Goal: Information Seeking & Learning: Learn about a topic

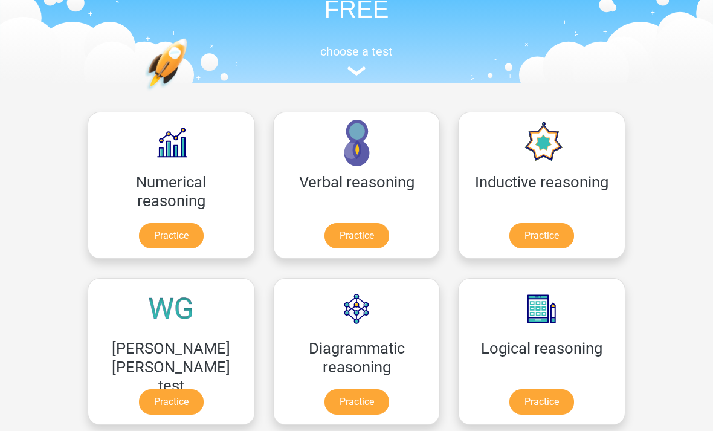
scroll to position [93, 0]
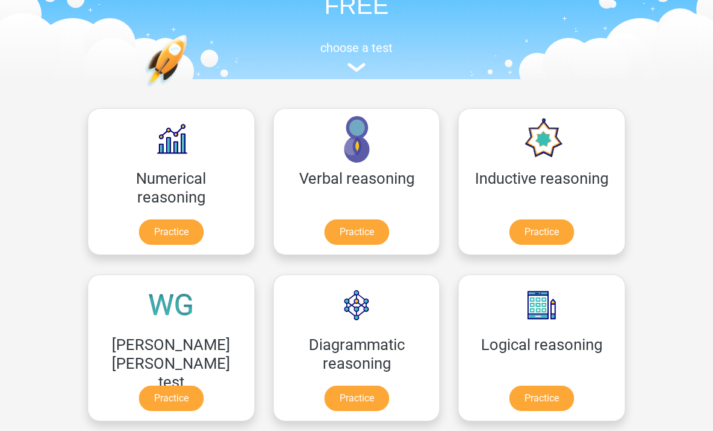
click at [510, 386] on link "Practice" at bounding box center [542, 398] width 65 height 25
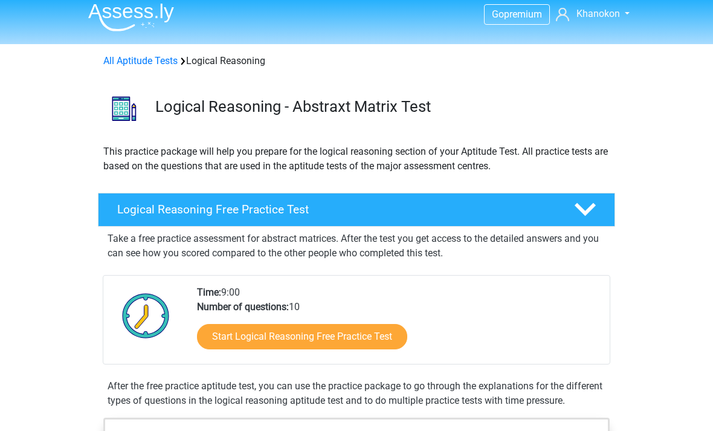
scroll to position [6, 0]
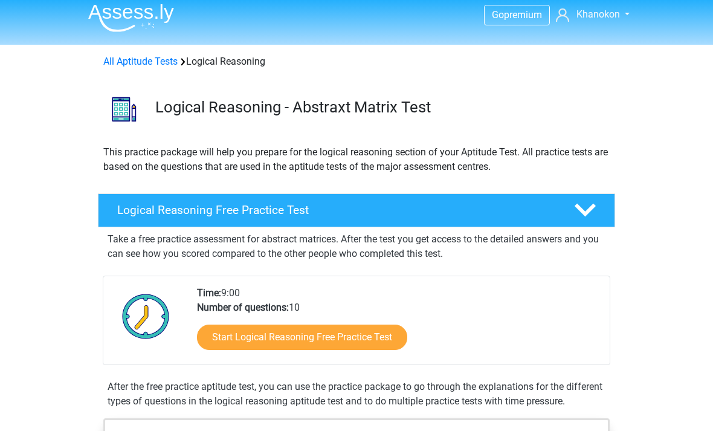
click at [374, 336] on link "Start Logical Reasoning Free Practice Test" at bounding box center [302, 337] width 210 height 25
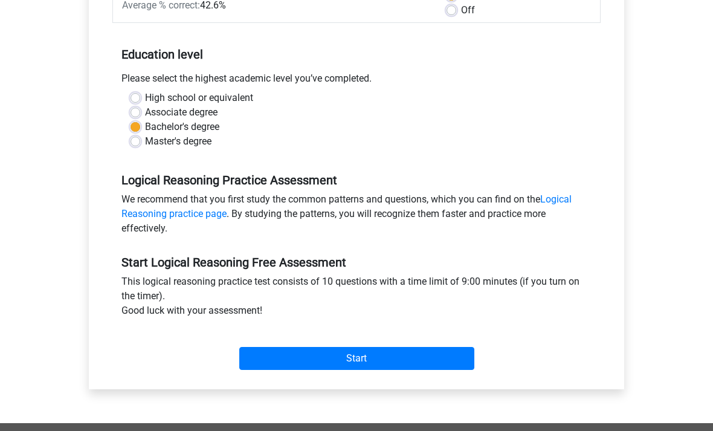
scroll to position [213, 0]
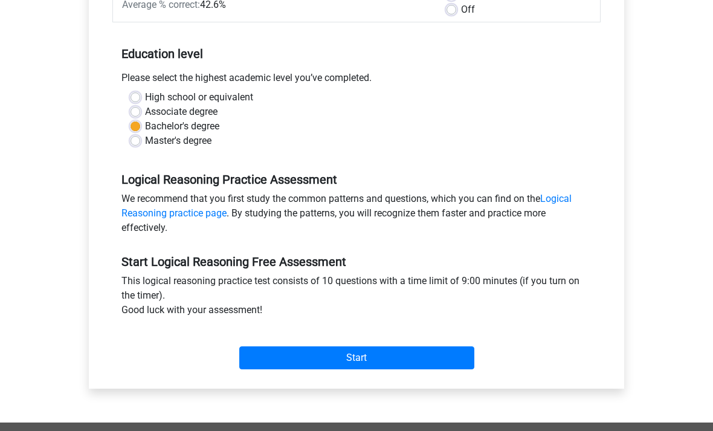
click at [450, 358] on input "Start" at bounding box center [356, 357] width 235 height 23
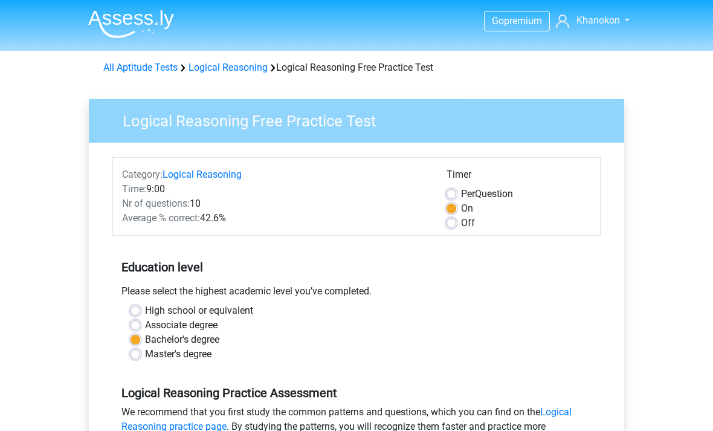
scroll to position [252, 0]
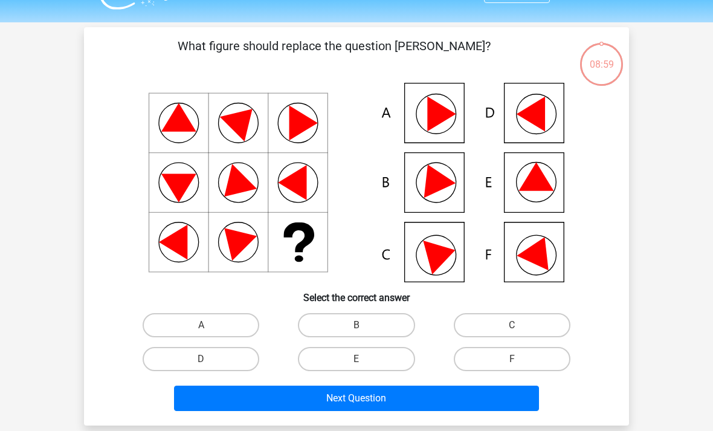
scroll to position [28, 0]
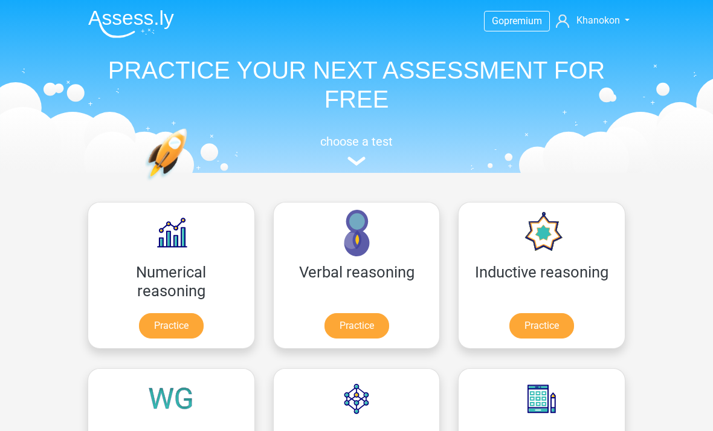
scroll to position [132, 0]
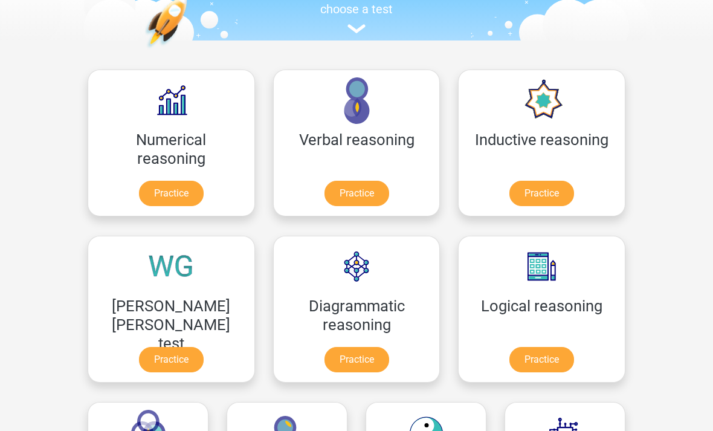
click at [510, 183] on link "Practice" at bounding box center [542, 193] width 65 height 25
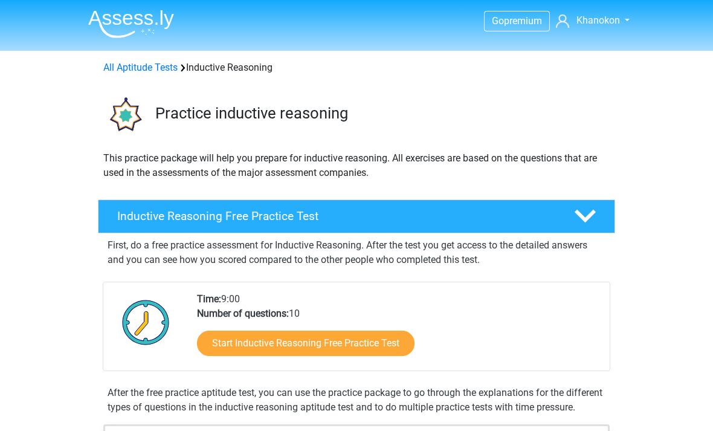
click at [388, 354] on link "Start Inductive Reasoning Free Practice Test" at bounding box center [306, 343] width 218 height 25
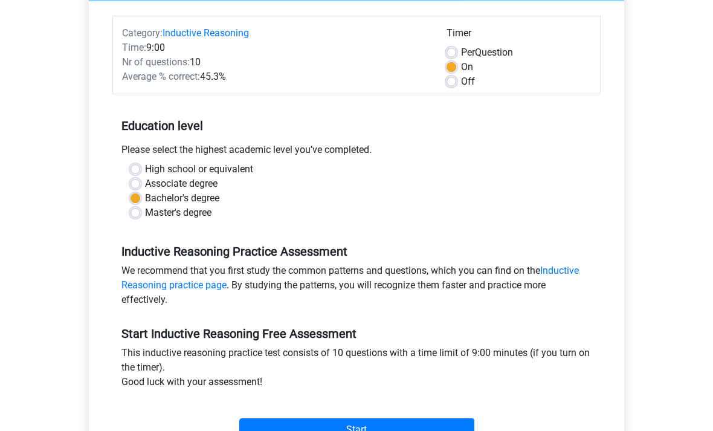
scroll to position [170, 0]
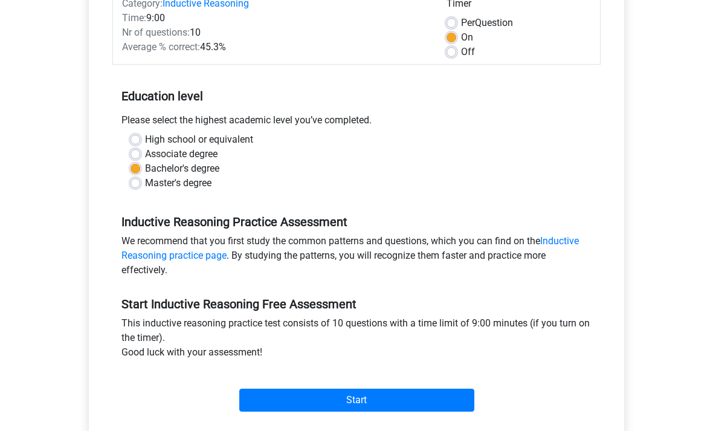
click at [401, 401] on input "Start" at bounding box center [356, 400] width 235 height 23
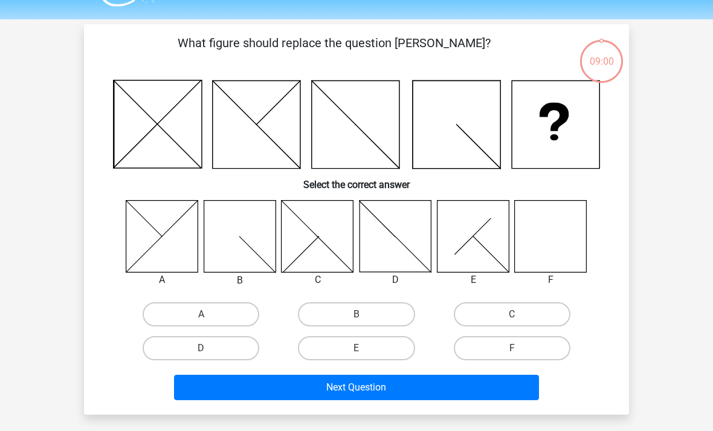
scroll to position [33, 0]
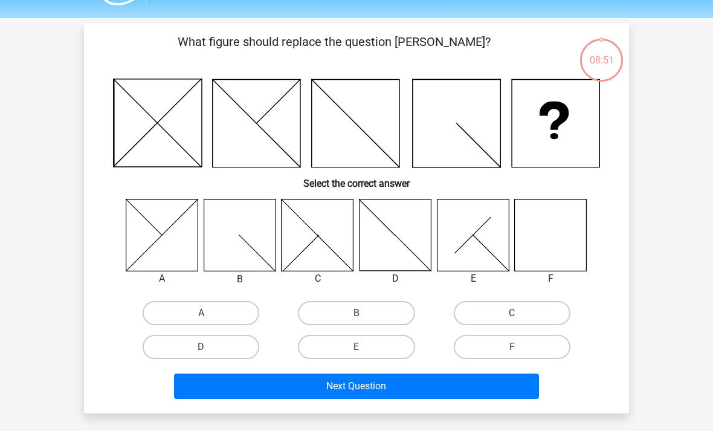
click at [511, 358] on label "F" at bounding box center [512, 347] width 117 height 24
click at [512, 355] on input "F" at bounding box center [516, 351] width 8 height 8
radio input "true"
click at [516, 351] on input "F" at bounding box center [516, 351] width 8 height 8
click at [505, 383] on button "Next Question" at bounding box center [357, 386] width 366 height 25
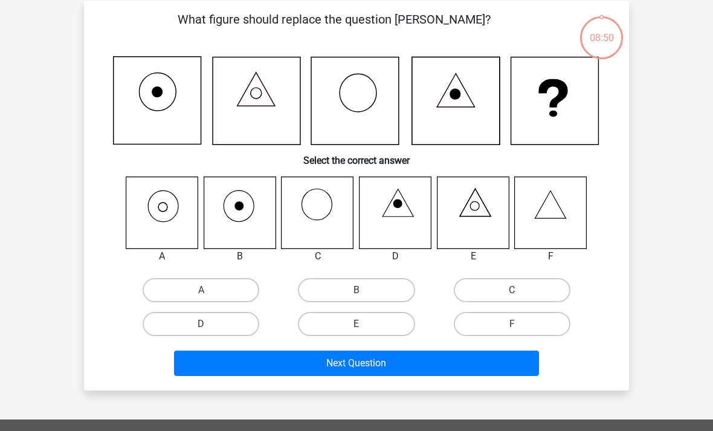
scroll to position [56, 0]
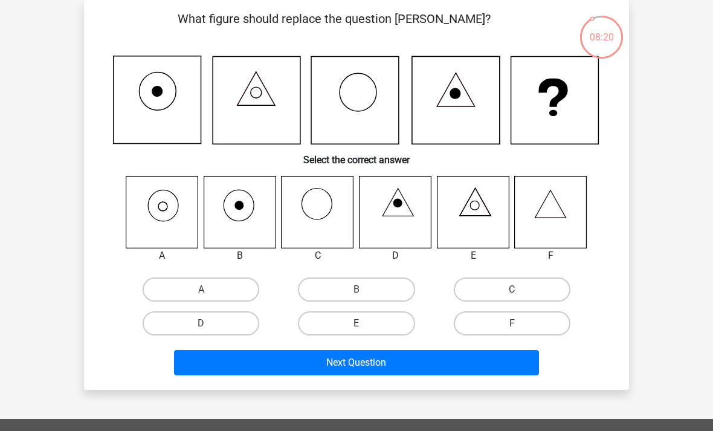
click at [160, 233] on icon at bounding box center [162, 212] width 72 height 72
click at [219, 294] on label "A" at bounding box center [201, 290] width 117 height 24
click at [209, 294] on input "A" at bounding box center [205, 294] width 8 height 8
radio input "true"
click at [380, 360] on button "Next Question" at bounding box center [357, 362] width 366 height 25
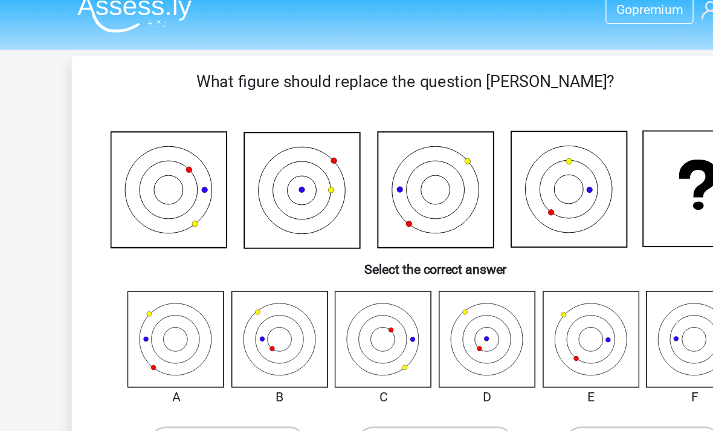
scroll to position [0, 0]
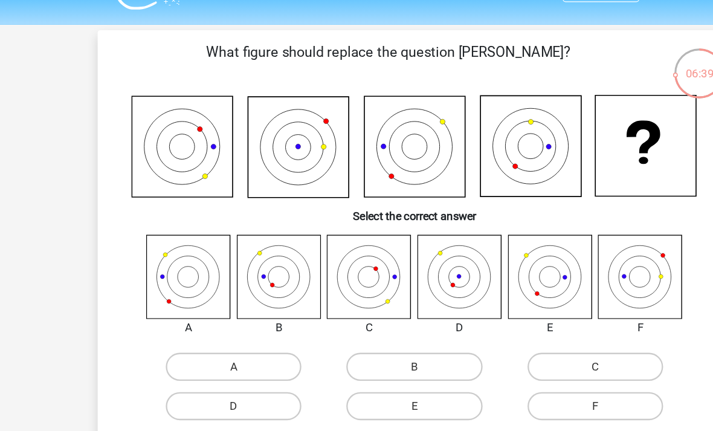
click at [218, 333] on label "A" at bounding box center [201, 345] width 117 height 24
click at [209, 345] on input "A" at bounding box center [205, 349] width 8 height 8
radio input "true"
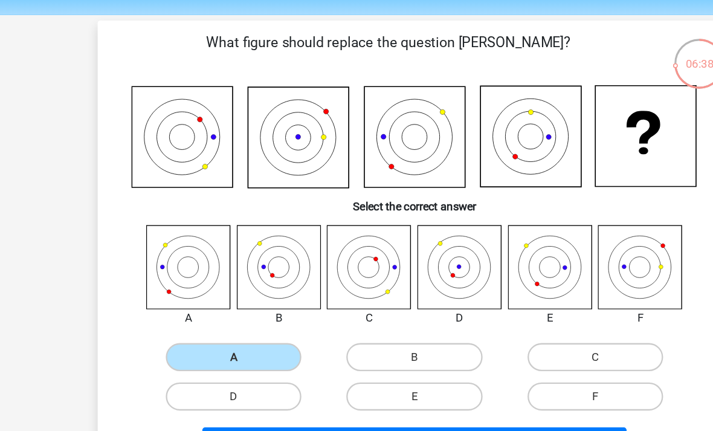
scroll to position [10, 0]
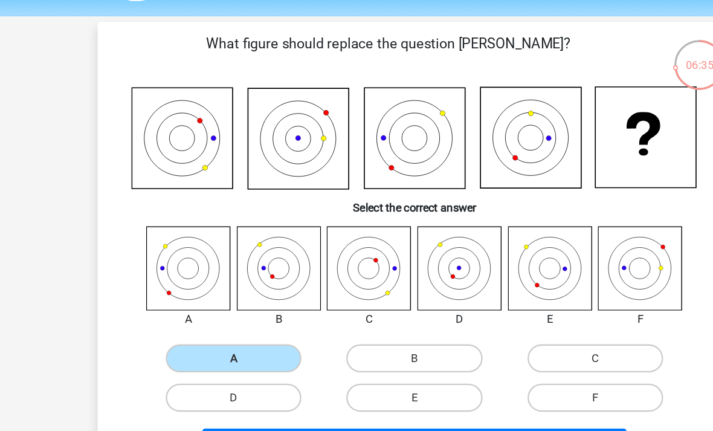
click at [327, 323] on label "B" at bounding box center [356, 335] width 117 height 24
click at [357, 336] on input "B" at bounding box center [361, 340] width 8 height 8
radio input "true"
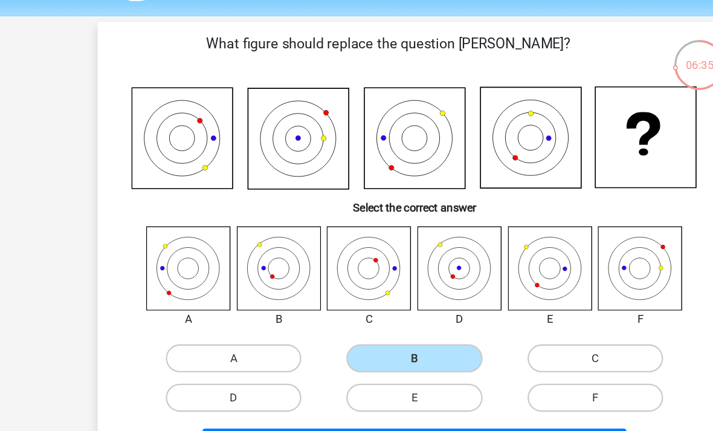
click at [394, 396] on button "Next Question" at bounding box center [357, 408] width 366 height 25
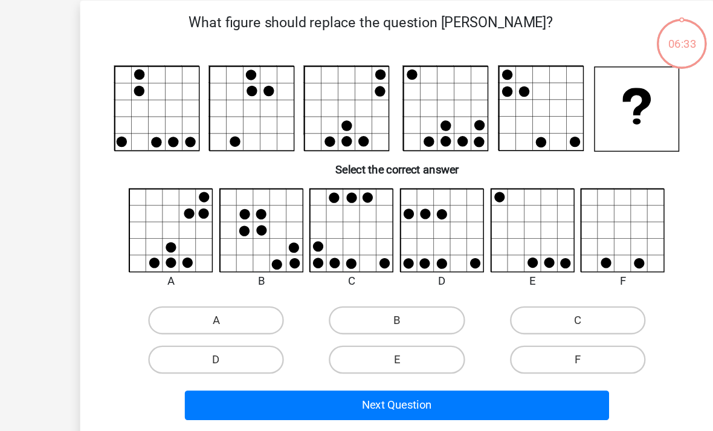
scroll to position [28, 0]
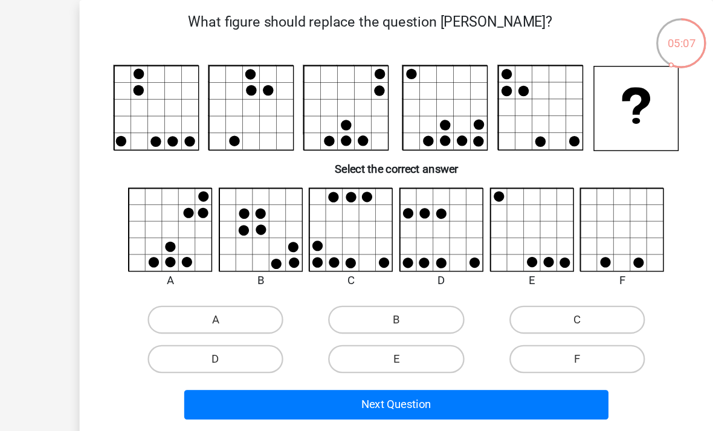
click at [349, 324] on label "E" at bounding box center [356, 336] width 117 height 24
click at [357, 336] on input "E" at bounding box center [361, 340] width 8 height 8
radio input "true"
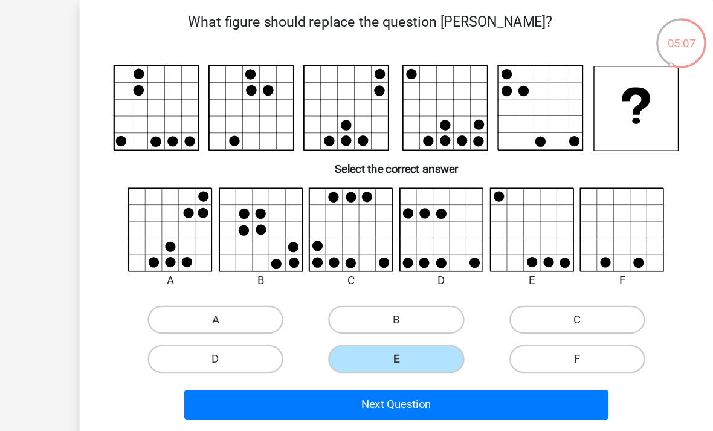
click at [405, 363] on button "Next Question" at bounding box center [357, 375] width 366 height 25
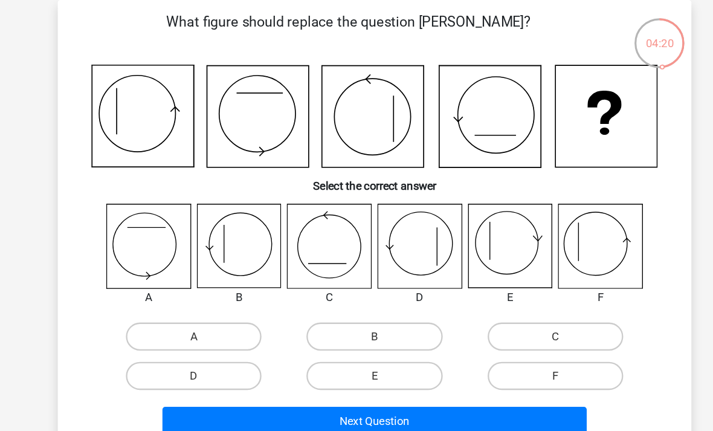
click at [338, 339] on label "E" at bounding box center [356, 351] width 117 height 24
click at [357, 351] on input "E" at bounding box center [361, 355] width 8 height 8
radio input "true"
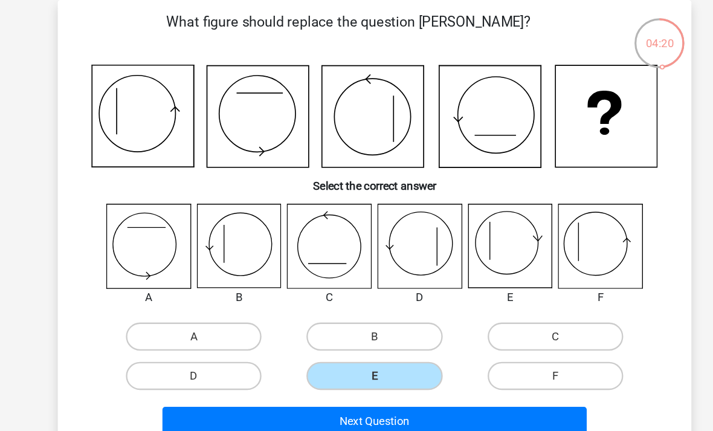
click at [374, 377] on button "Next Question" at bounding box center [357, 389] width 366 height 25
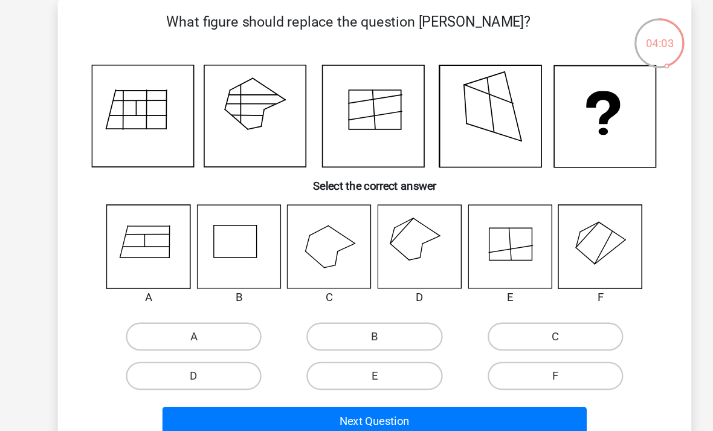
click at [177, 339] on label "D" at bounding box center [201, 351] width 117 height 24
click at [201, 351] on input "D" at bounding box center [205, 355] width 8 height 8
radio input "true"
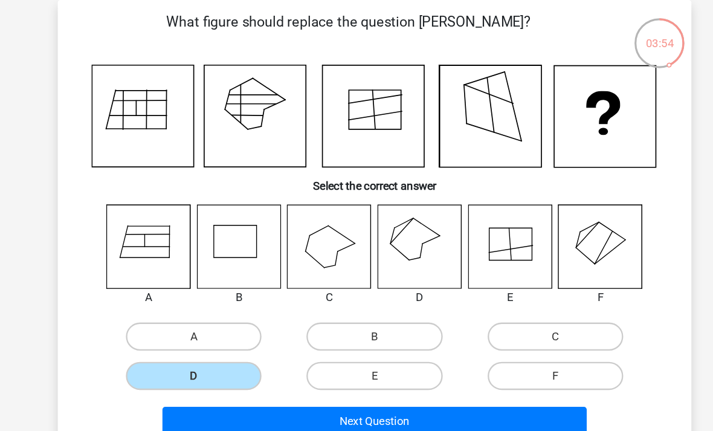
click at [381, 377] on button "Next Question" at bounding box center [357, 389] width 366 height 25
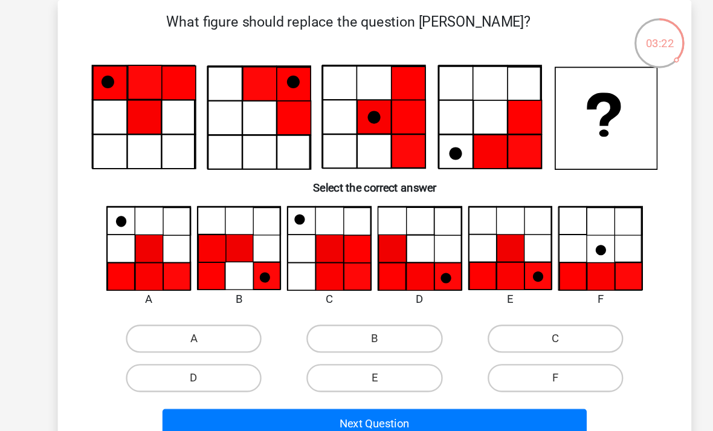
click at [357, 352] on input "E" at bounding box center [361, 356] width 8 height 8
radio input "true"
click at [307, 379] on button "Next Question" at bounding box center [357, 391] width 366 height 25
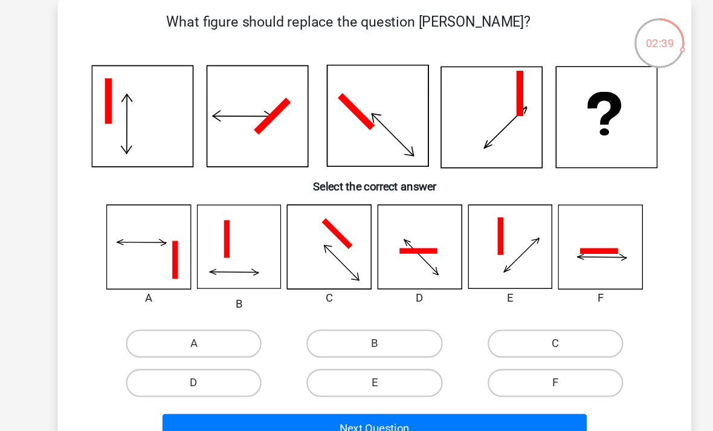
click at [496, 345] on label "F" at bounding box center [512, 357] width 117 height 24
click at [512, 357] on input "F" at bounding box center [516, 361] width 8 height 8
radio input "true"
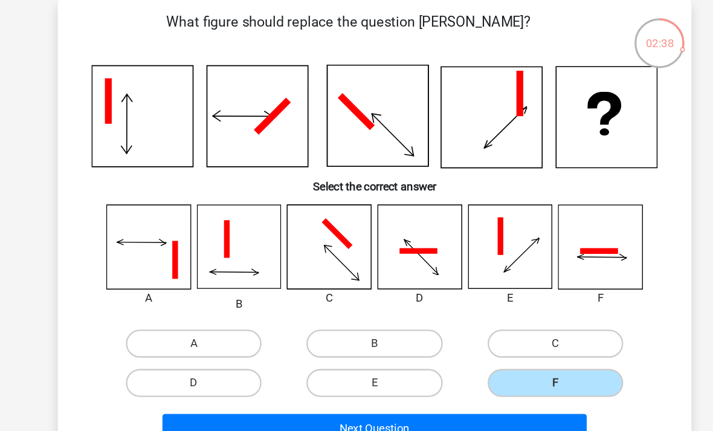
click at [467, 383] on button "Next Question" at bounding box center [357, 395] width 366 height 25
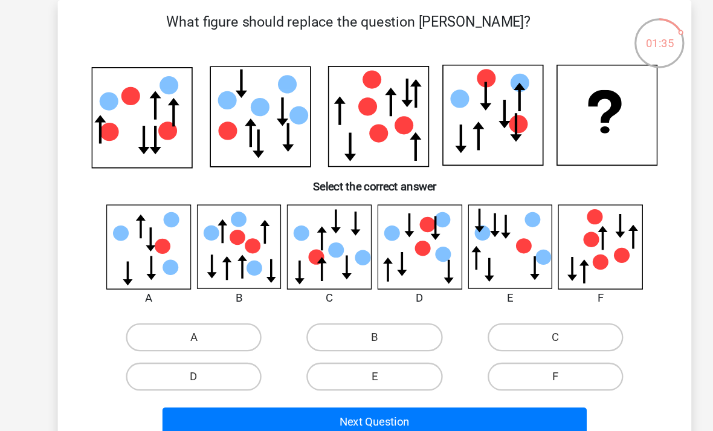
click at [190, 305] on label "A" at bounding box center [201, 317] width 117 height 24
click at [201, 317] on input "A" at bounding box center [205, 321] width 8 height 8
radio input "true"
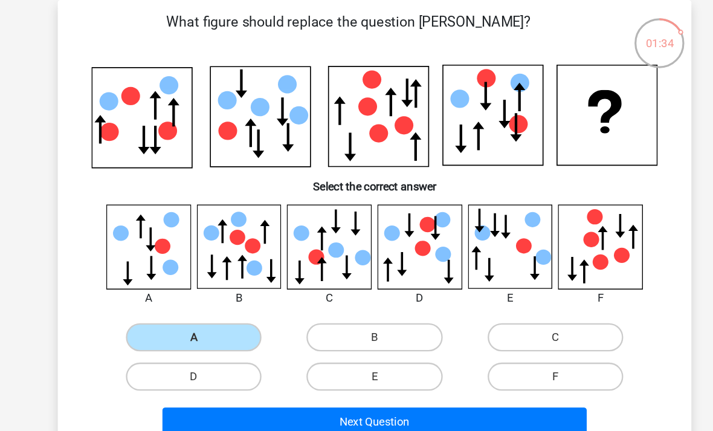
click at [289, 378] on button "Next Question" at bounding box center [357, 390] width 366 height 25
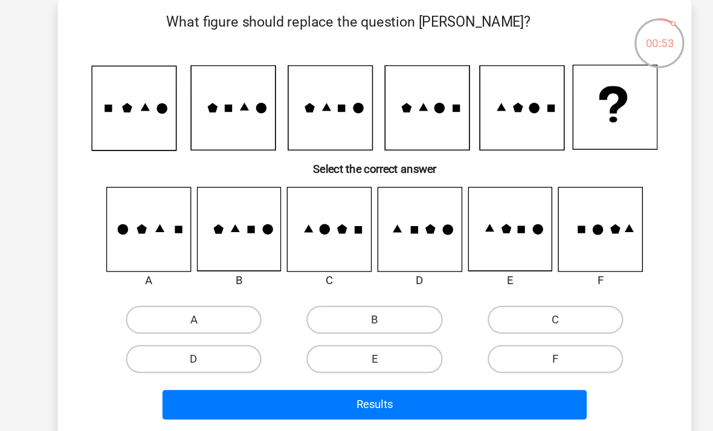
click at [357, 336] on input "E" at bounding box center [361, 340] width 8 height 8
radio input "true"
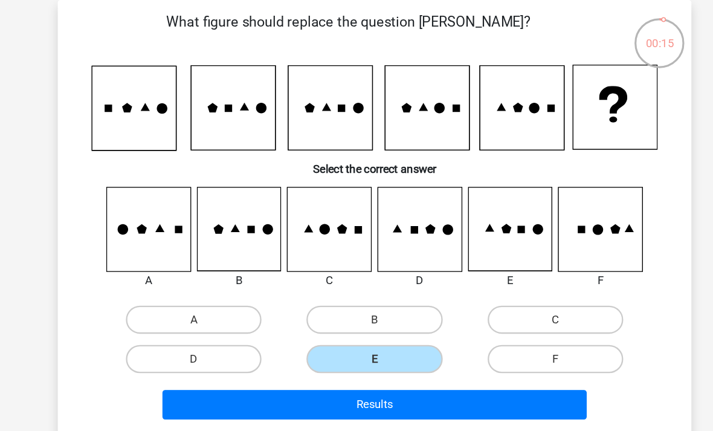
click at [250, 363] on button "Results" at bounding box center [357, 375] width 366 height 25
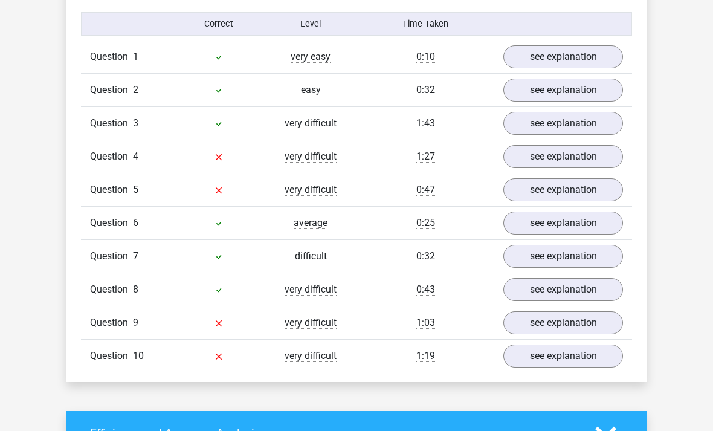
scroll to position [949, 0]
click at [566, 359] on link "see explanation" at bounding box center [564, 355] width 120 height 23
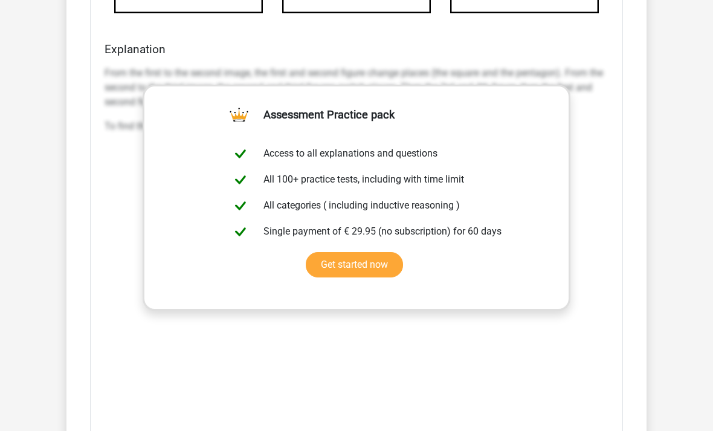
scroll to position [1812, 0]
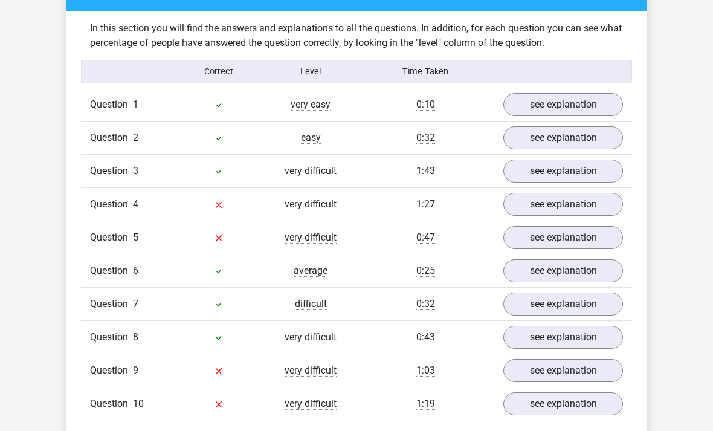
click at [579, 115] on link "see explanation" at bounding box center [564, 105] width 120 height 23
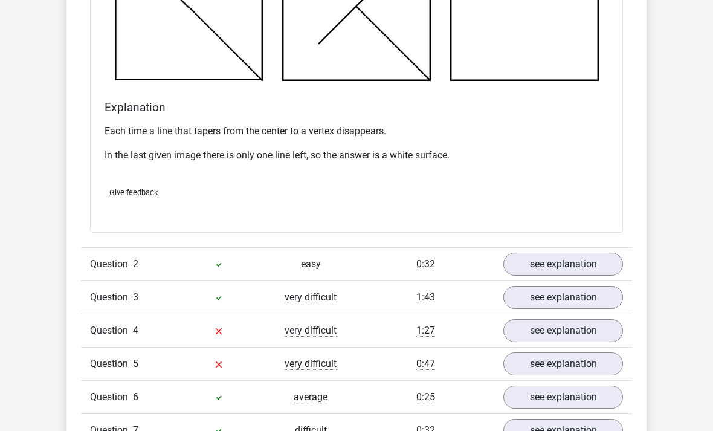
click at [520, 255] on link "see explanation" at bounding box center [564, 264] width 120 height 23
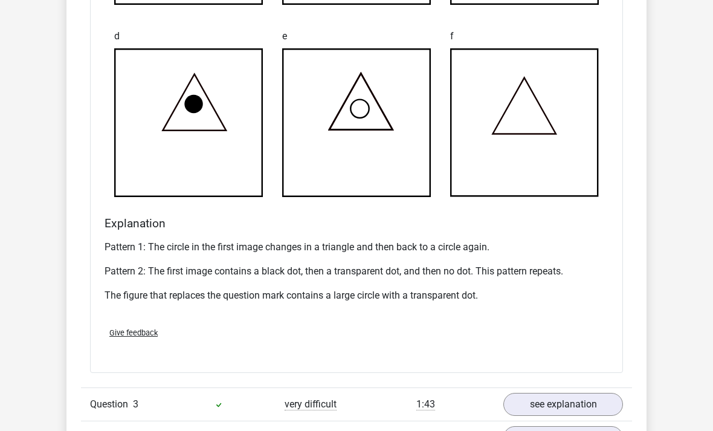
scroll to position [2195, 0]
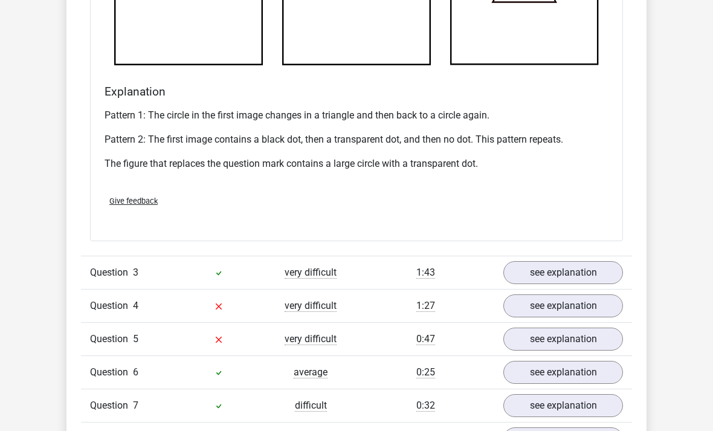
click at [572, 312] on link "see explanation" at bounding box center [564, 305] width 120 height 23
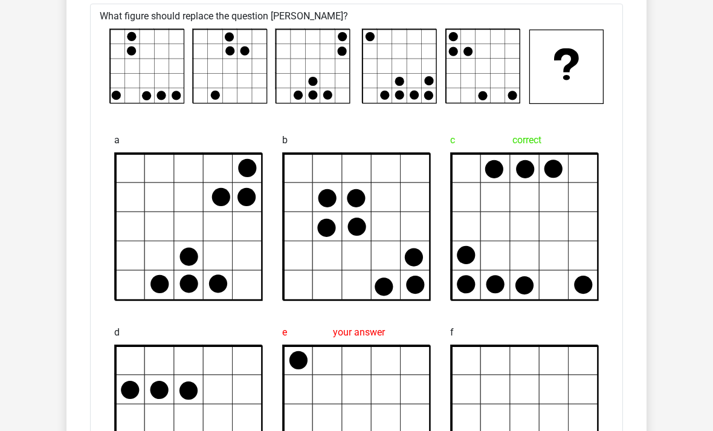
scroll to position [2465, 0]
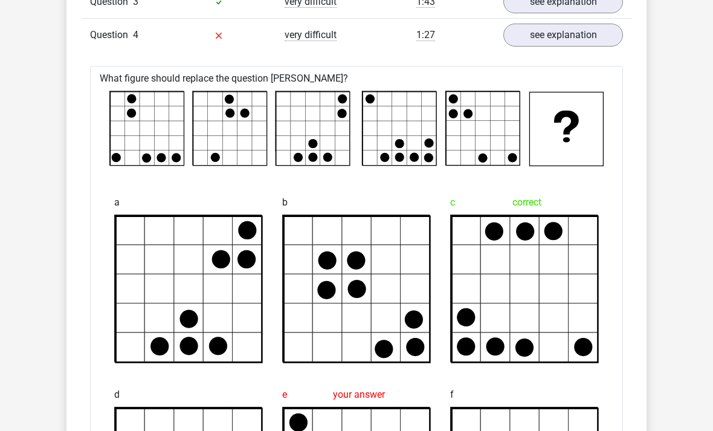
click at [415, 252] on icon at bounding box center [357, 290] width 146 height 146
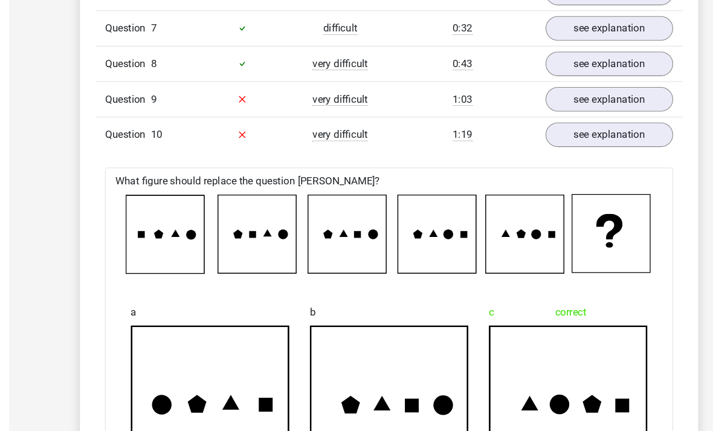
scroll to position [3265, 0]
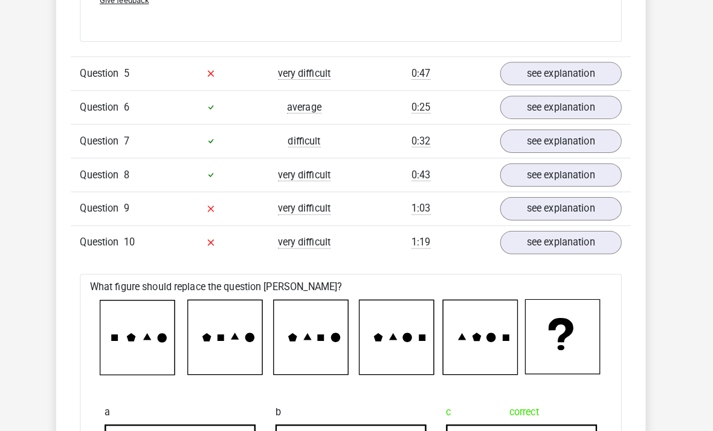
click at [545, 210] on link "see explanation" at bounding box center [564, 205] width 120 height 23
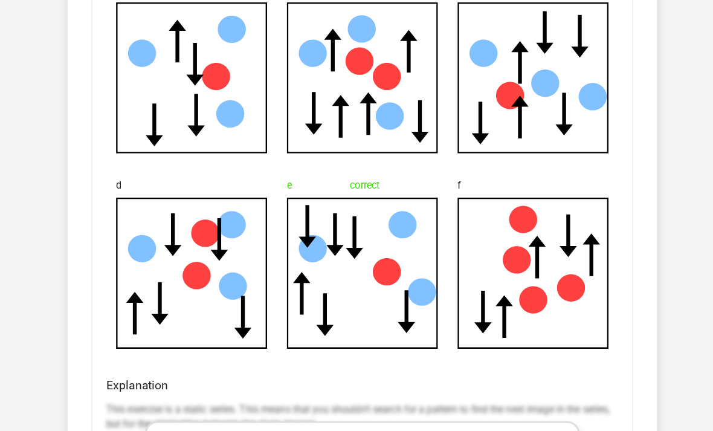
scroll to position [3555, 0]
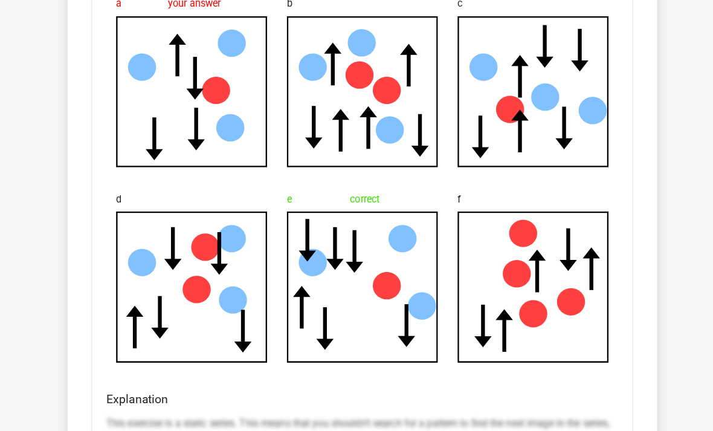
click at [160, 135] on icon at bounding box center [189, 91] width 148 height 148
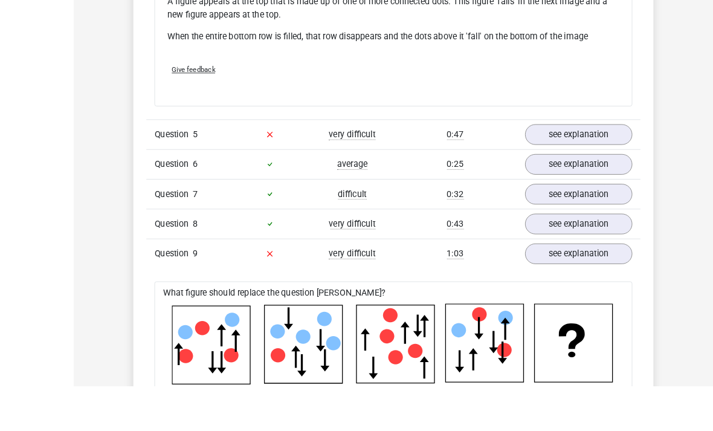
scroll to position [3216, 0]
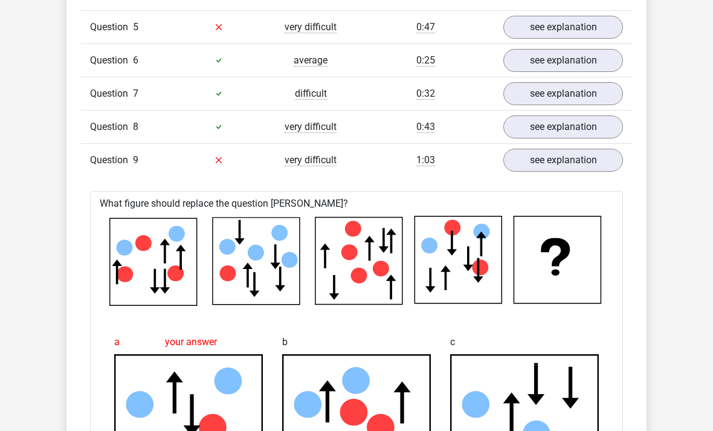
click at [557, 169] on link "see explanation" at bounding box center [564, 160] width 120 height 23
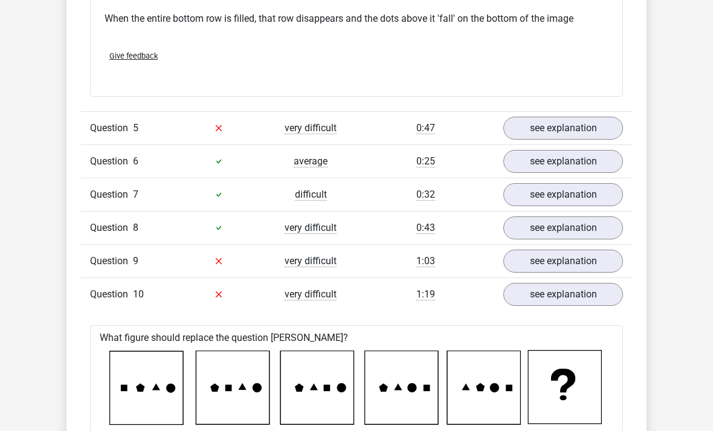
scroll to position [3109, 0]
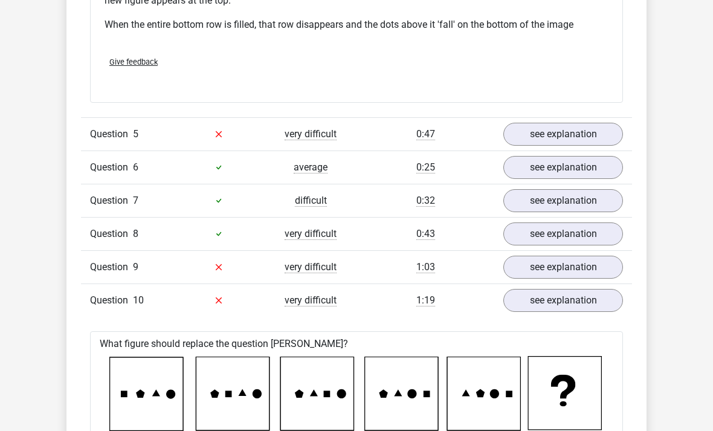
click at [574, 129] on link "see explanation" at bounding box center [564, 134] width 120 height 23
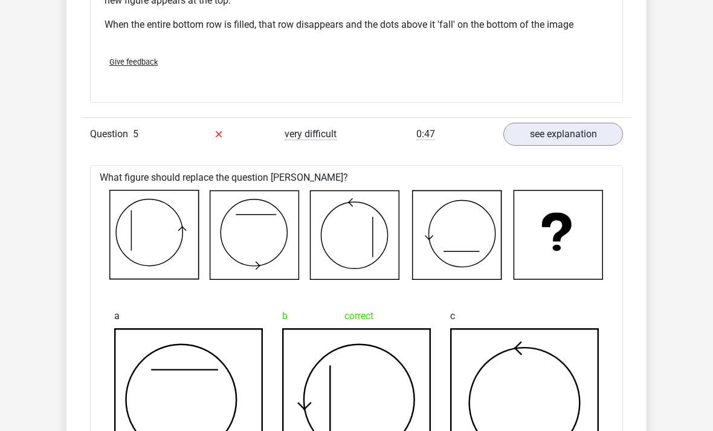
click at [568, 139] on link "see explanation" at bounding box center [564, 134] width 120 height 23
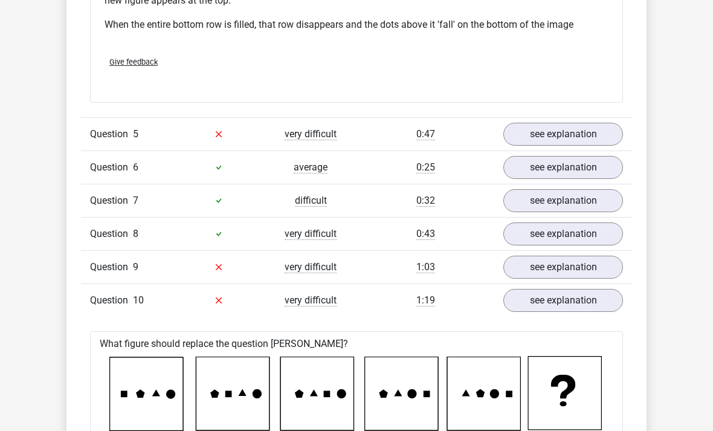
click at [556, 140] on link "see explanation" at bounding box center [564, 134] width 120 height 23
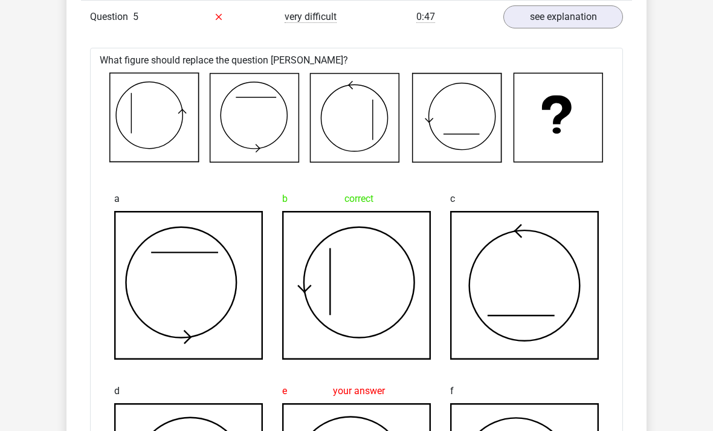
scroll to position [3227, 0]
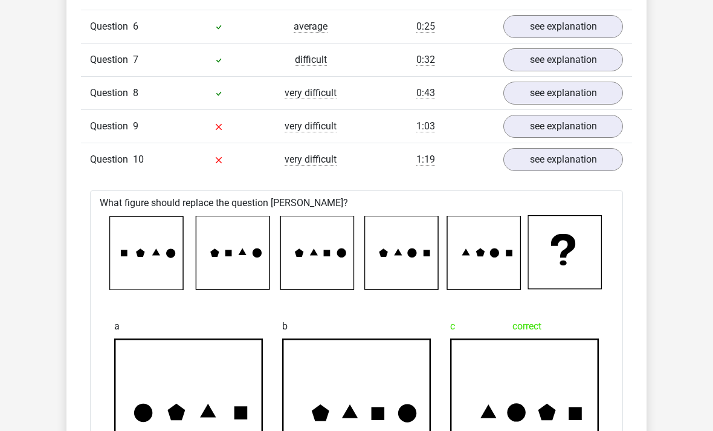
click at [576, 135] on link "see explanation" at bounding box center [564, 126] width 120 height 23
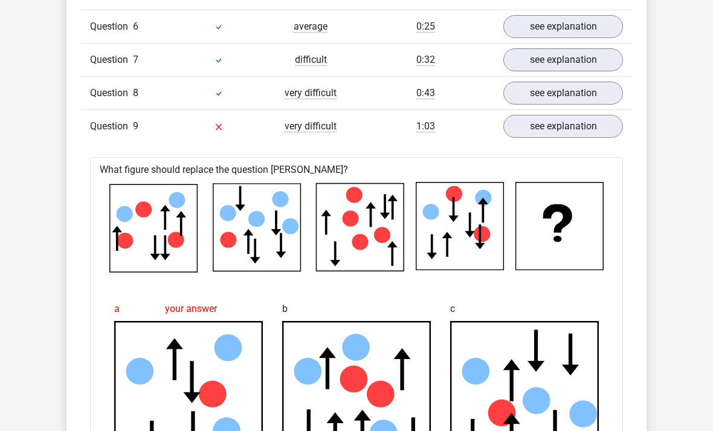
click at [586, 131] on link "see explanation" at bounding box center [564, 126] width 120 height 23
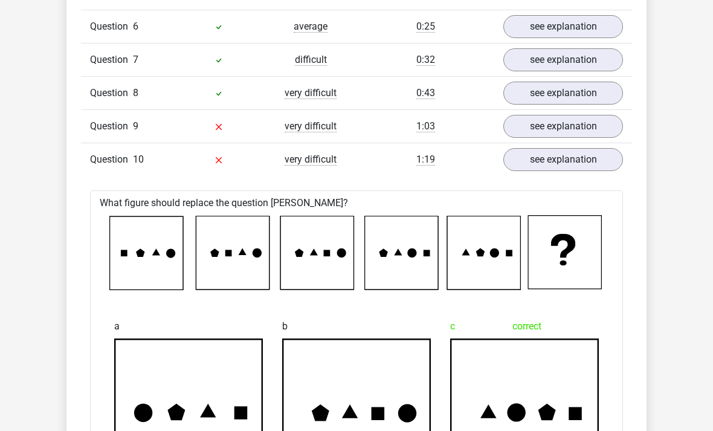
click at [587, 160] on link "see explanation" at bounding box center [564, 159] width 120 height 23
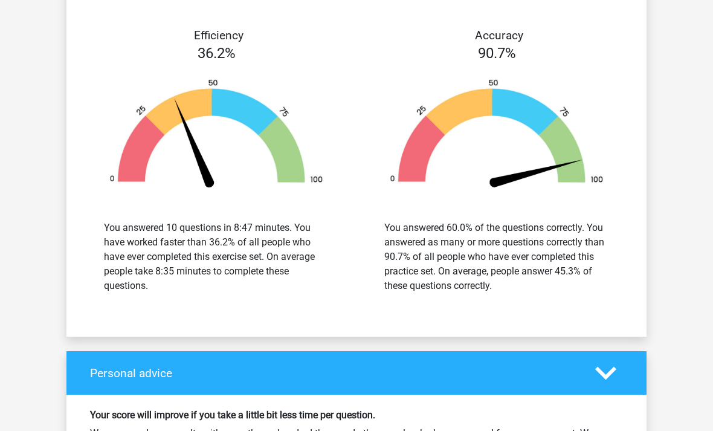
scroll to position [4508, 0]
